Goal: Information Seeking & Learning: Learn about a topic

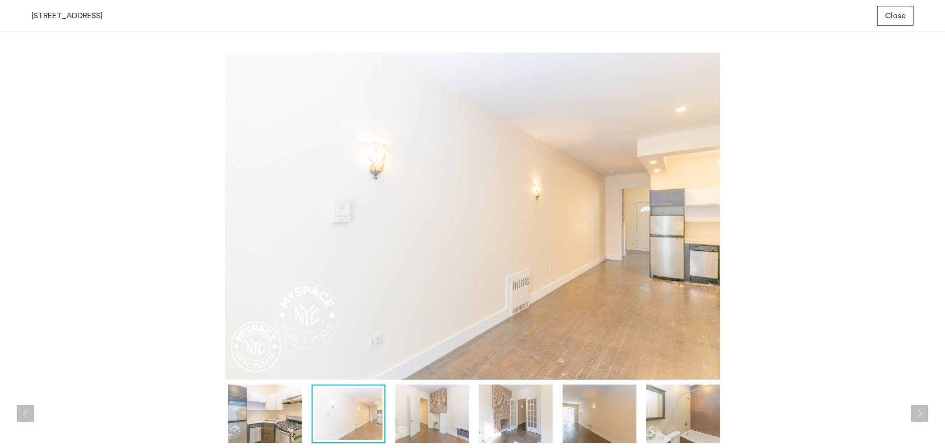
click at [922, 211] on div "[STREET_ADDRESS] Close prev next prev next" at bounding box center [472, 224] width 945 height 448
click at [420, 418] on img at bounding box center [432, 414] width 74 height 59
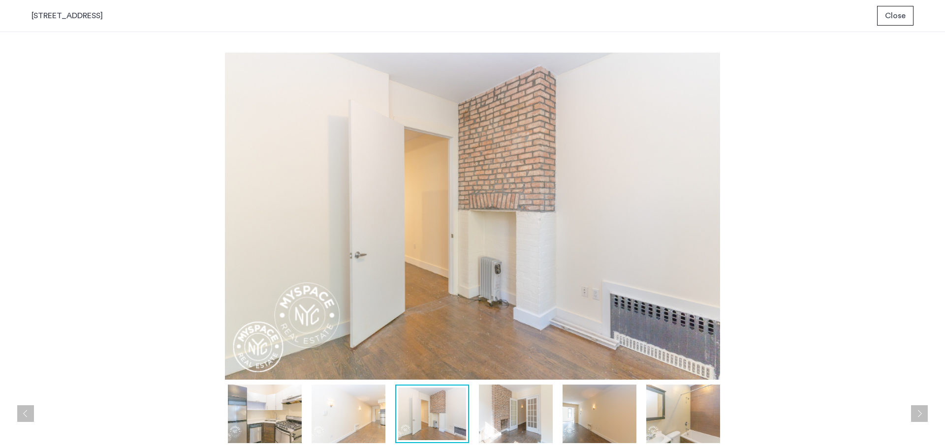
click at [512, 418] on img at bounding box center [516, 414] width 74 height 59
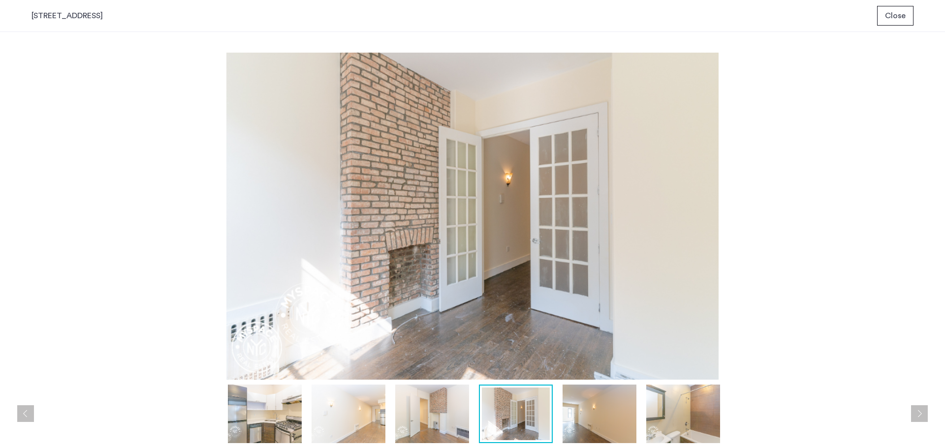
click at [583, 409] on img at bounding box center [600, 414] width 74 height 59
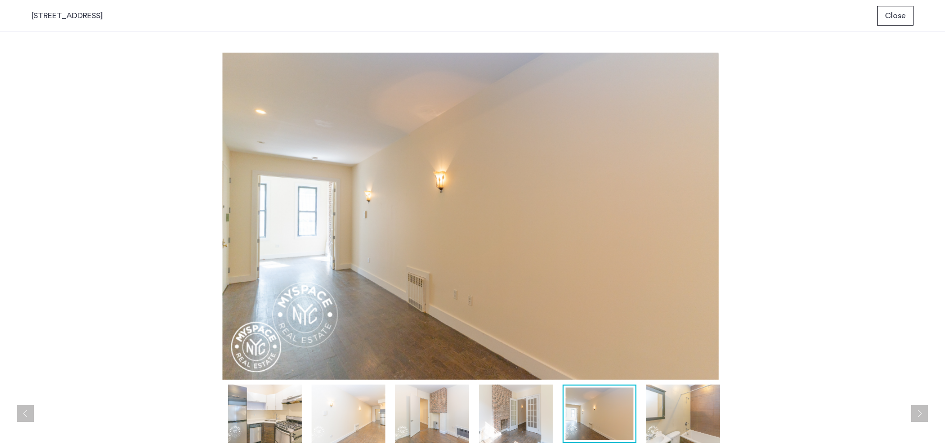
click at [644, 404] on div at bounding box center [474, 414] width 887 height 59
click at [679, 412] on img at bounding box center [683, 414] width 74 height 59
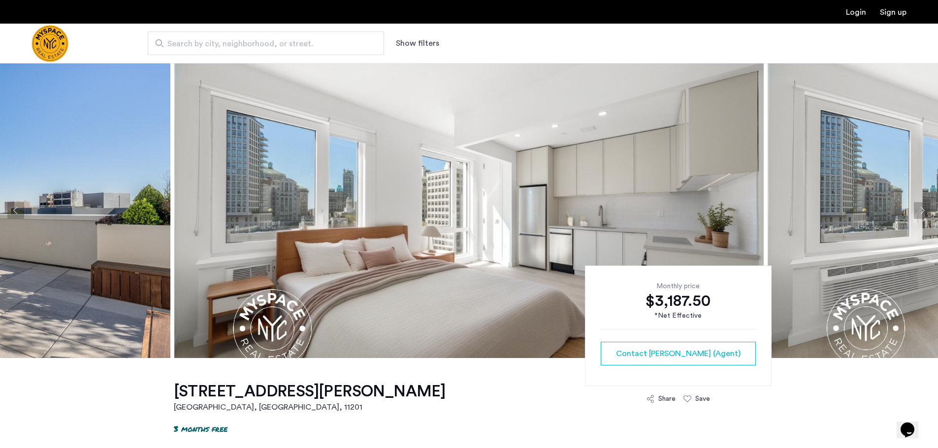
click at [918, 210] on button "Next apartment" at bounding box center [921, 210] width 17 height 17
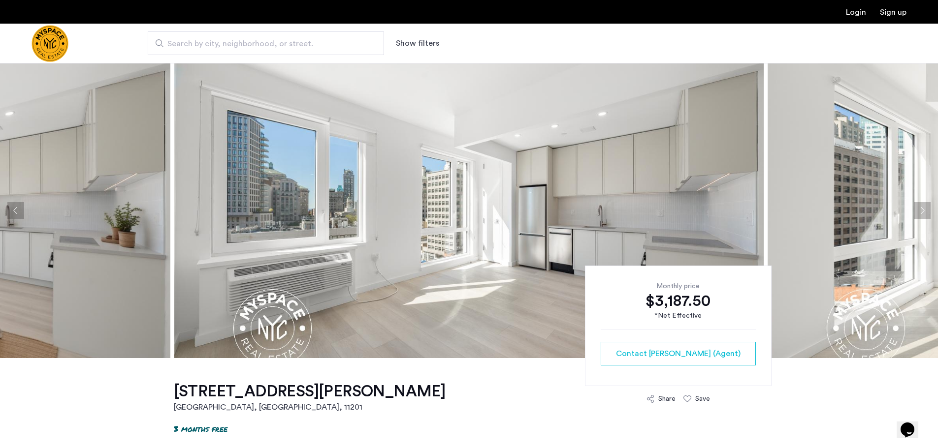
click at [918, 210] on button "Next apartment" at bounding box center [921, 210] width 17 height 17
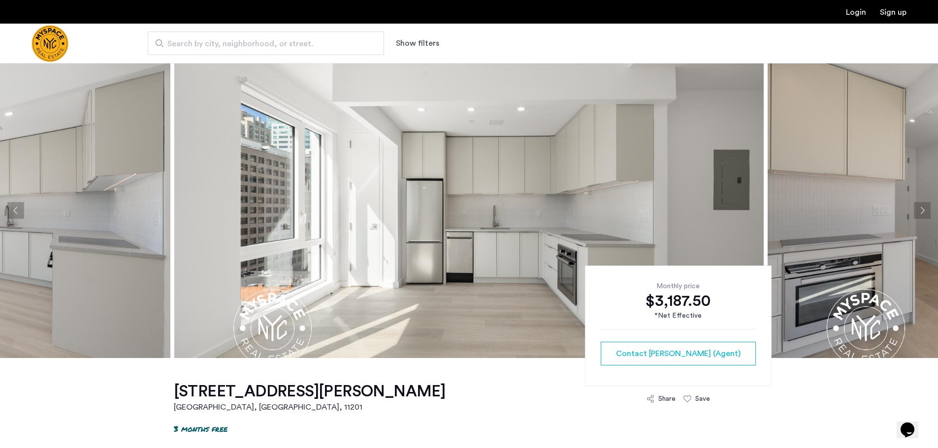
click at [918, 210] on button "Next apartment" at bounding box center [921, 210] width 17 height 17
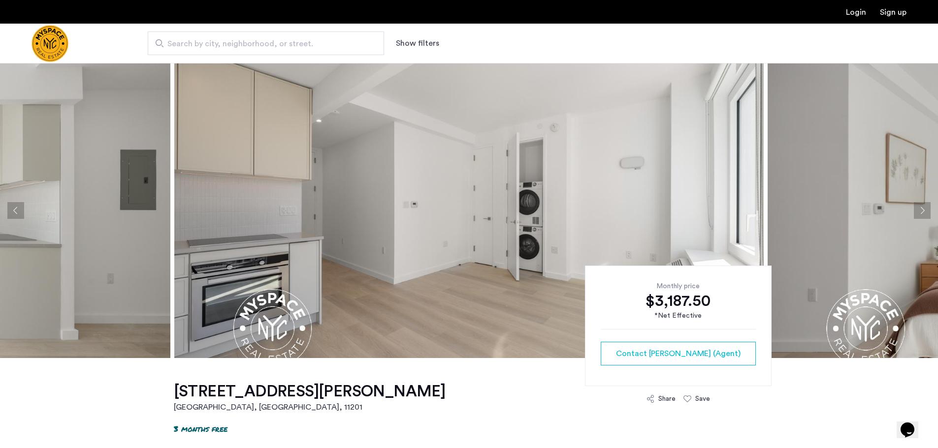
click at [922, 213] on button "Next apartment" at bounding box center [921, 210] width 17 height 17
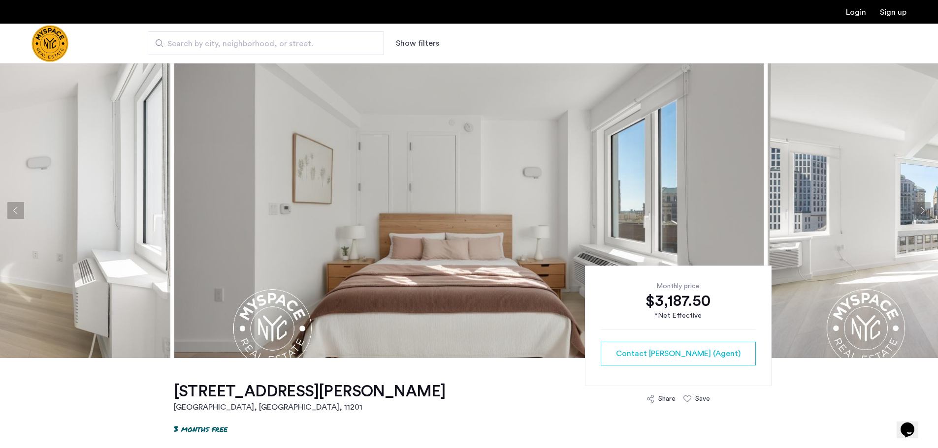
click at [922, 213] on button "Next apartment" at bounding box center [921, 210] width 17 height 17
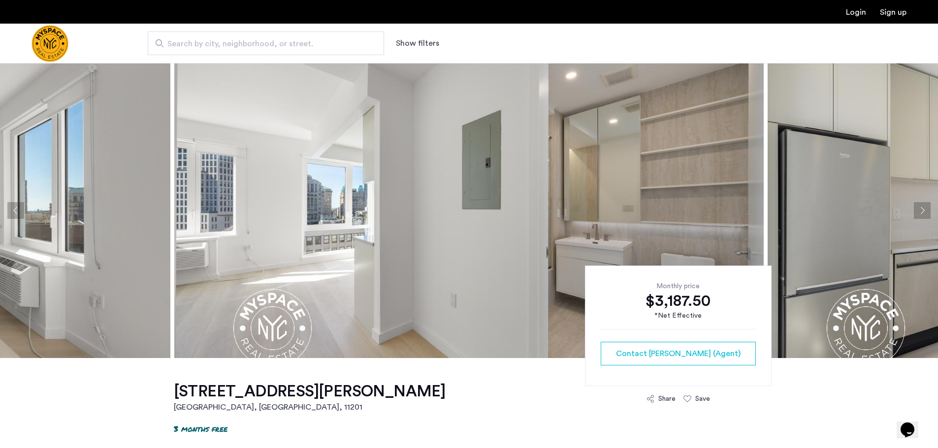
click at [923, 213] on button "Next apartment" at bounding box center [921, 210] width 17 height 17
click at [916, 209] on button "Next apartment" at bounding box center [921, 210] width 17 height 17
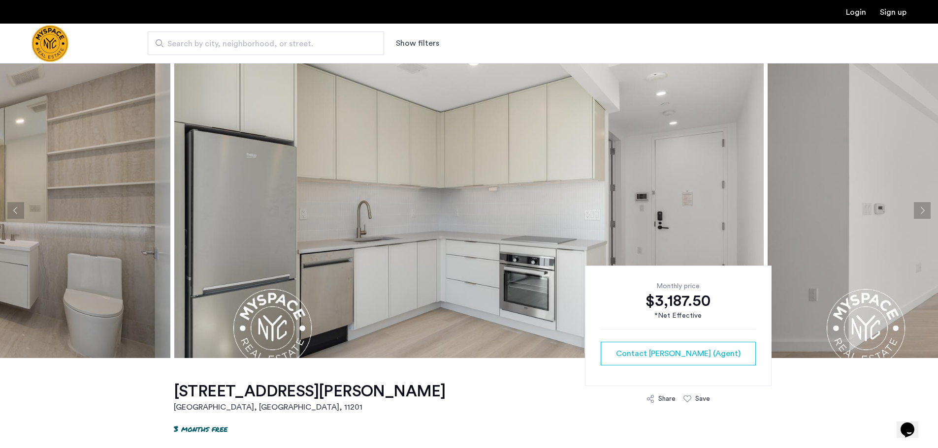
click at [916, 209] on button "Next apartment" at bounding box center [921, 210] width 17 height 17
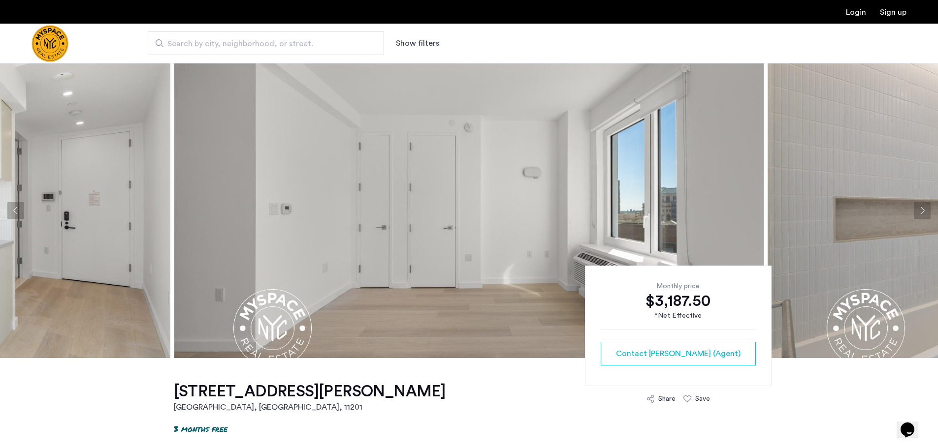
click at [916, 209] on button "Next apartment" at bounding box center [921, 210] width 17 height 17
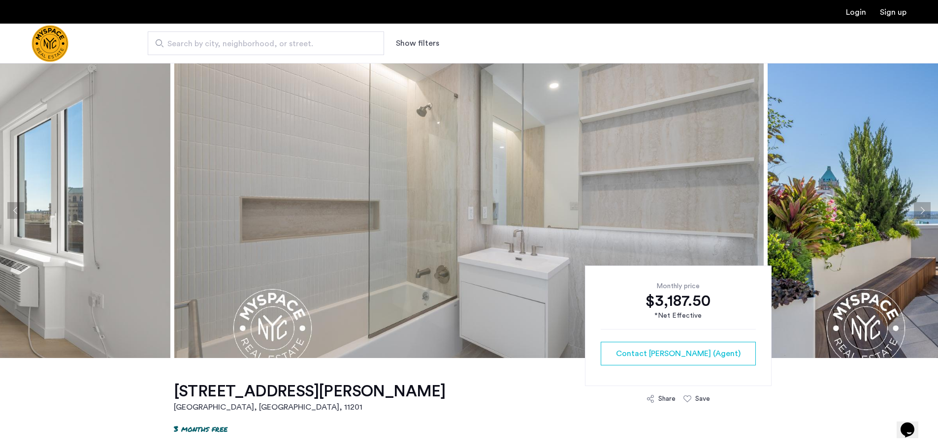
click at [916, 209] on button "Next apartment" at bounding box center [921, 210] width 17 height 17
